Goal: Find specific page/section: Find specific page/section

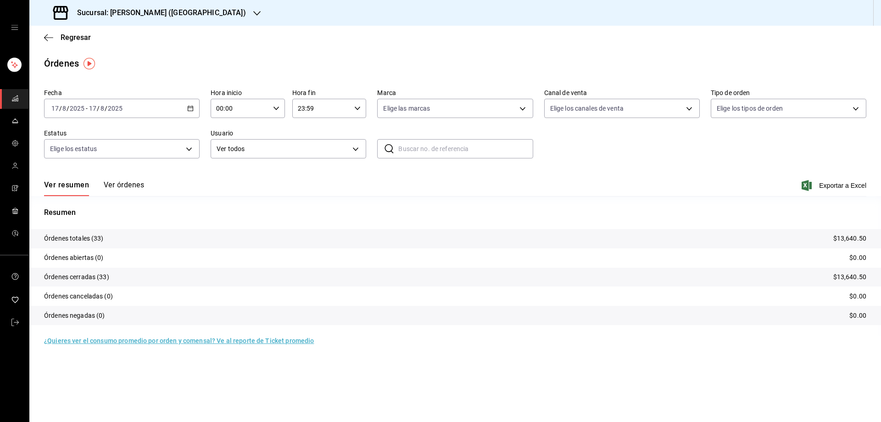
click at [253, 9] on div at bounding box center [256, 13] width 7 height 10
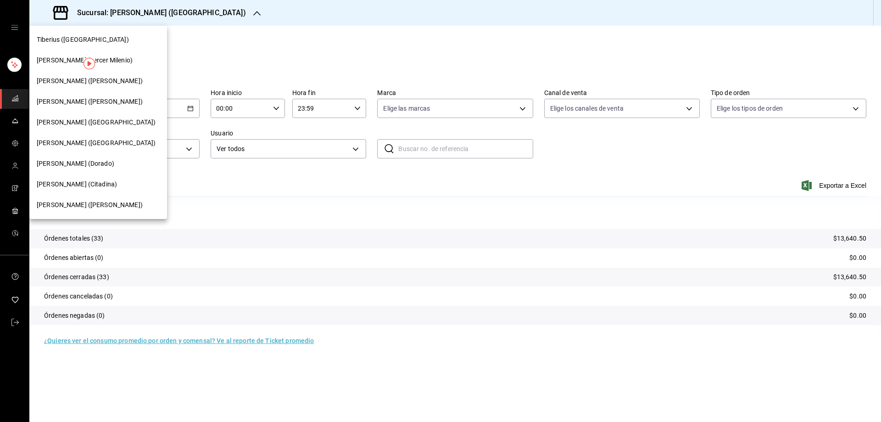
drag, startPoint x: 222, startPoint y: 46, endPoint x: 217, endPoint y: 44, distance: 5.1
click at [223, 46] on div at bounding box center [440, 211] width 881 height 422
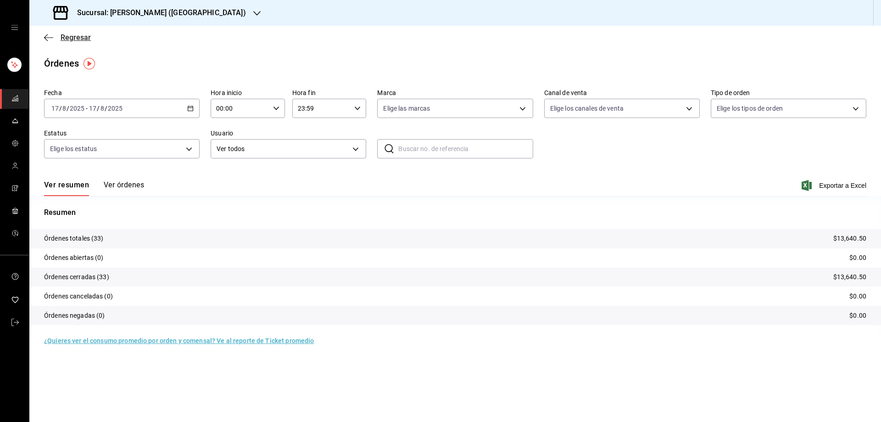
click at [49, 37] on icon "button" at bounding box center [48, 37] width 9 height 8
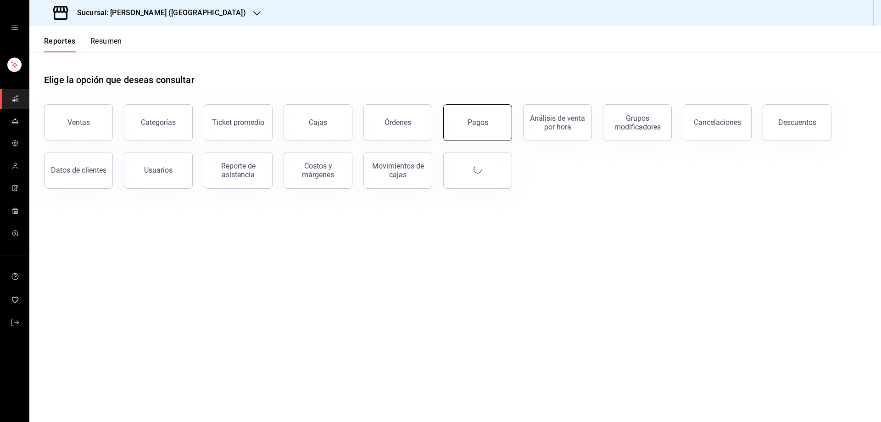
click at [485, 118] on button "Pagos" at bounding box center [477, 122] width 69 height 37
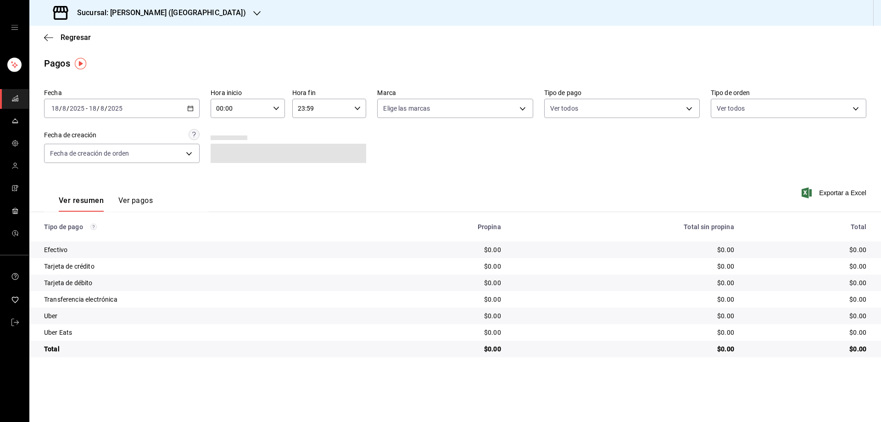
click at [201, 1] on div "Sucursal: [PERSON_NAME] ([GEOGRAPHIC_DATA])" at bounding box center [151, 13] width 228 height 26
